Goal: Find specific page/section: Find specific page/section

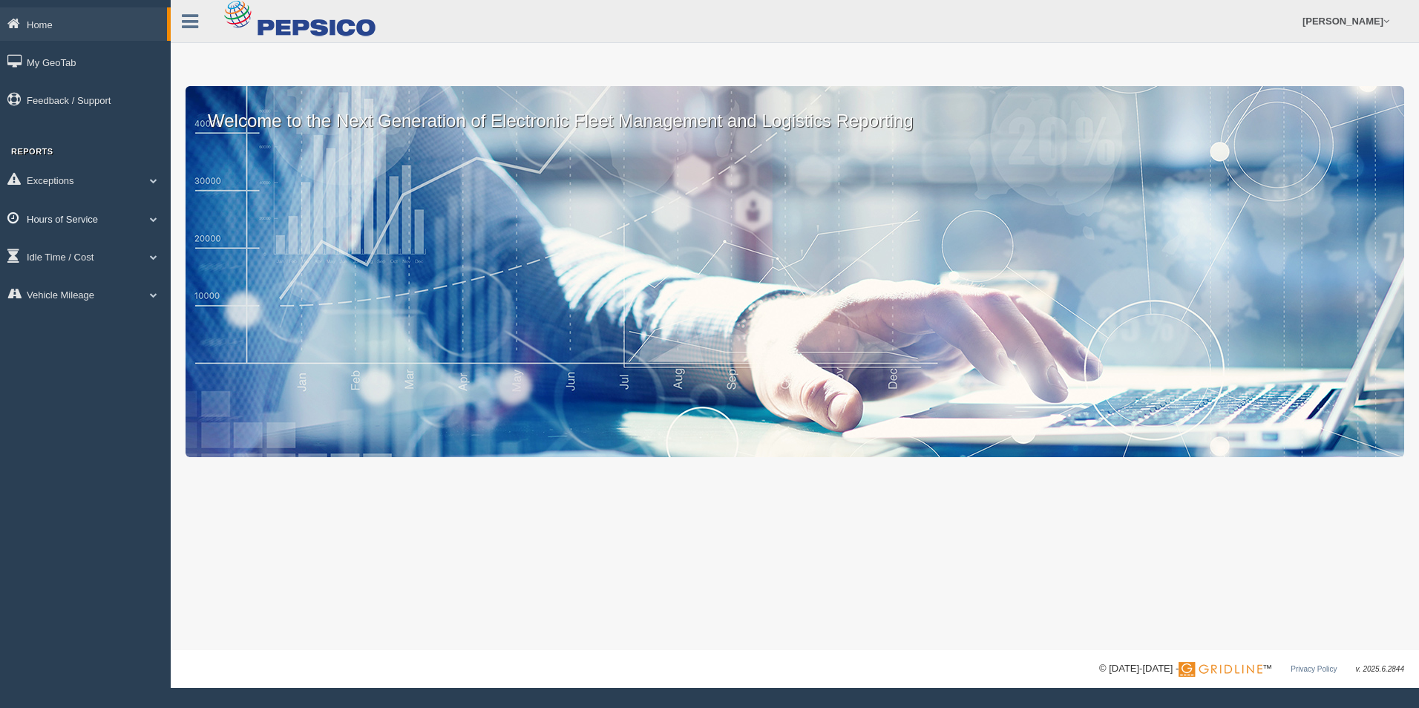
click at [145, 218] on span at bounding box center [153, 218] width 19 height 7
click at [131, 259] on link "HOS Explanation Reports" at bounding box center [97, 253] width 140 height 27
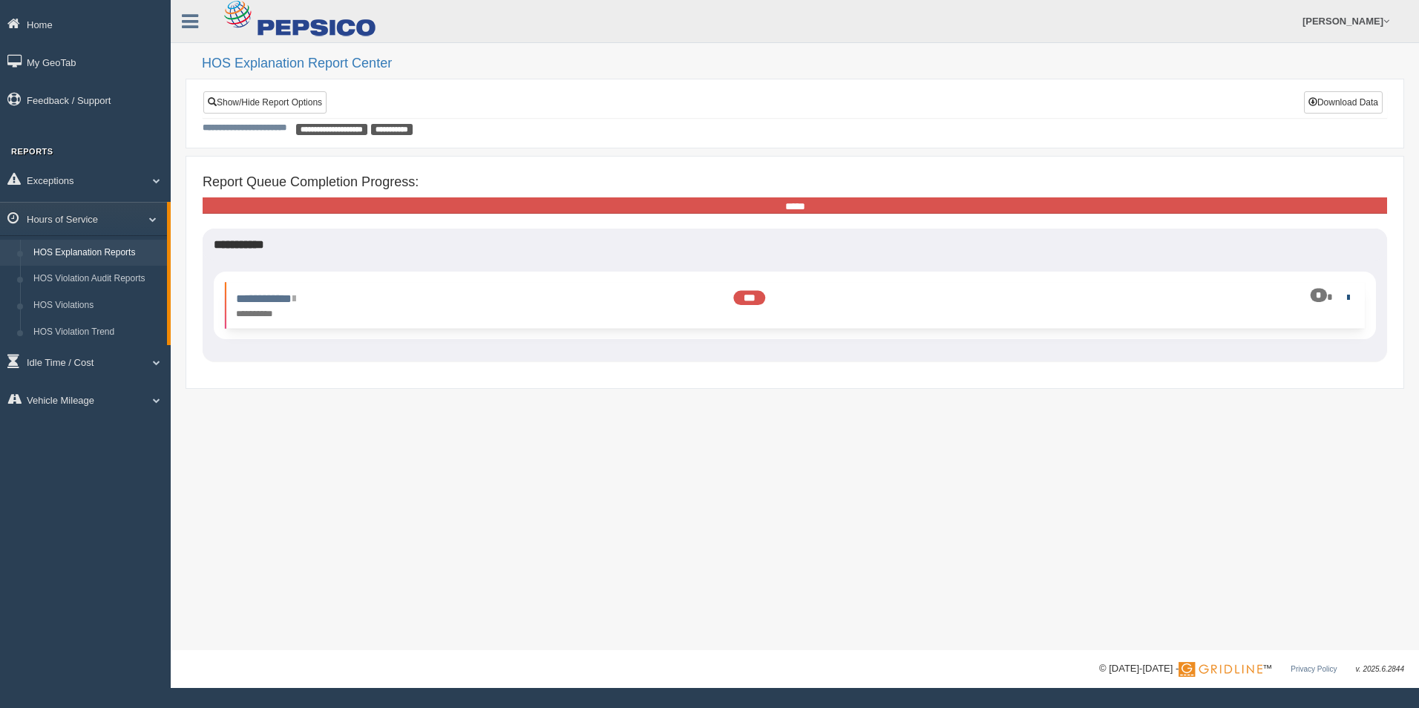
click at [1342, 295] on link at bounding box center [1345, 297] width 10 height 10
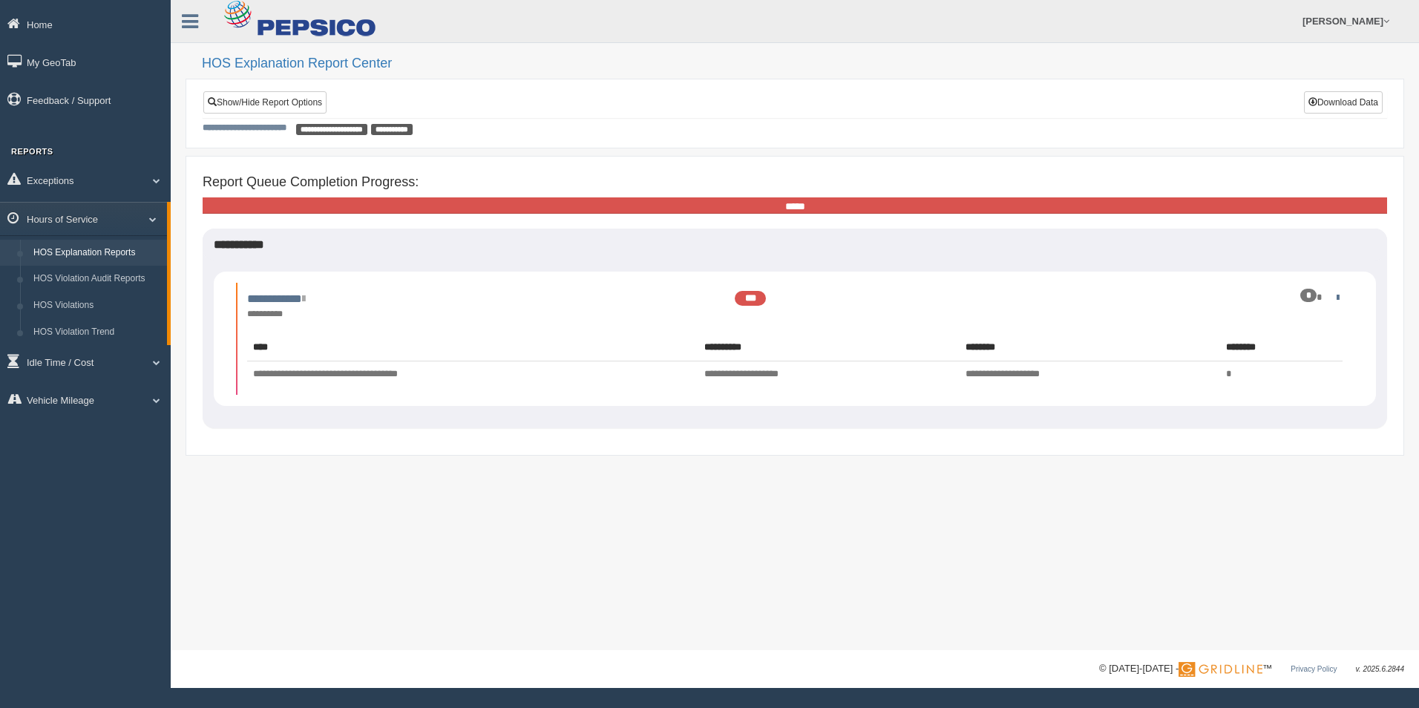
click at [691, 539] on div "**********" at bounding box center [795, 325] width 1248 height 650
